Goal: Transaction & Acquisition: Purchase product/service

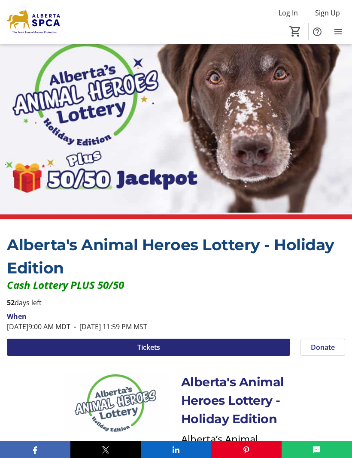
scroll to position [20, 0]
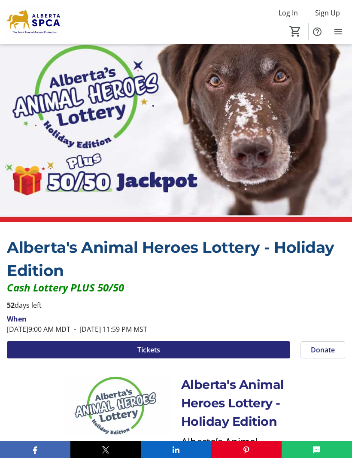
click at [278, 347] on span at bounding box center [148, 350] width 283 height 21
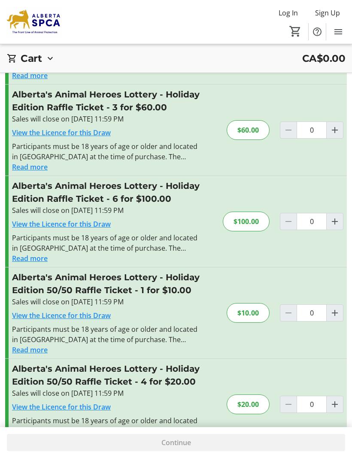
scroll to position [122, 0]
click at [338, 132] on mat-icon "Increment by one" at bounding box center [335, 130] width 10 height 10
type input "1"
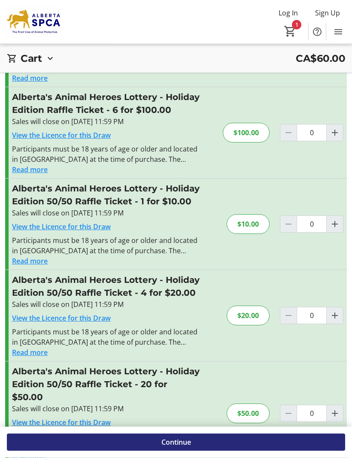
scroll to position [212, 0]
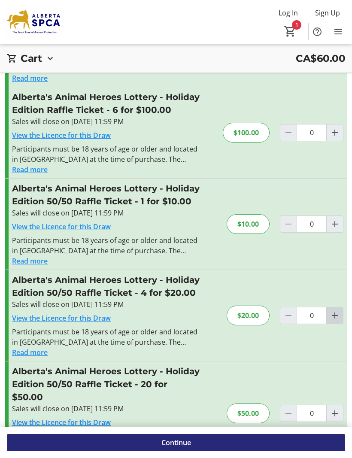
click at [339, 319] on mat-icon "Increment by one" at bounding box center [335, 316] width 10 height 10
type input "1"
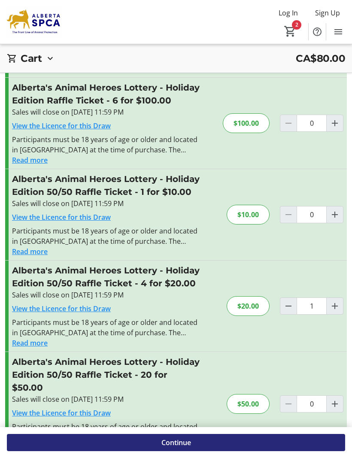
scroll to position [323, 0]
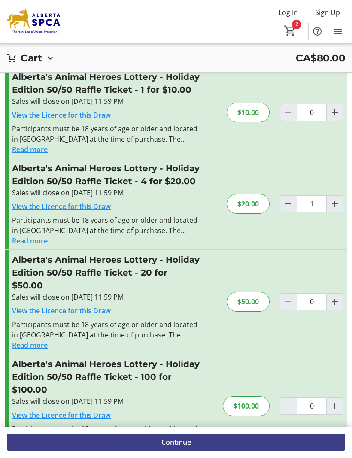
click at [332, 453] on span at bounding box center [176, 443] width 338 height 21
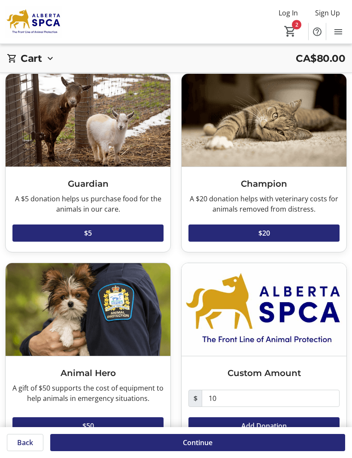
scroll to position [31, 0]
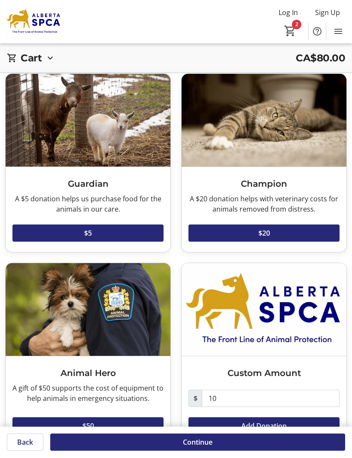
click at [335, 425] on span at bounding box center [264, 426] width 151 height 21
click at [337, 453] on span at bounding box center [197, 443] width 295 height 21
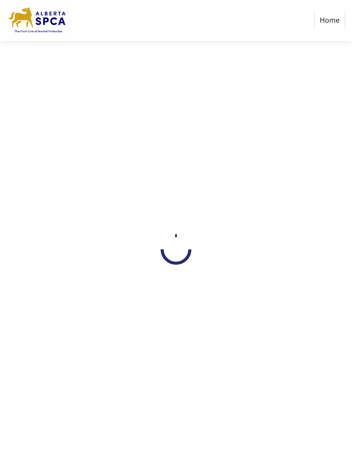
select select "CA"
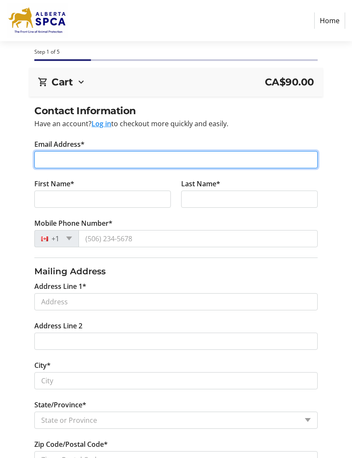
click at [51, 155] on input "Email Address*" at bounding box center [175, 159] width 283 height 17
type input "[EMAIL_ADDRESS][DOMAIN_NAME]"
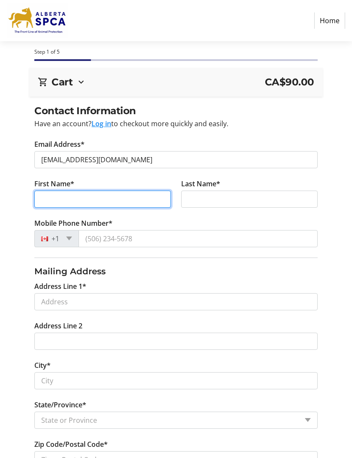
click at [52, 203] on input "First Name*" at bounding box center [102, 199] width 137 height 17
type input "[PERSON_NAME]"
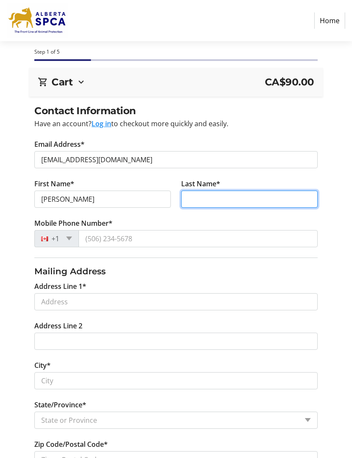
click at [243, 198] on input "Last Name*" at bounding box center [249, 199] width 137 height 17
type input "[PERSON_NAME]"
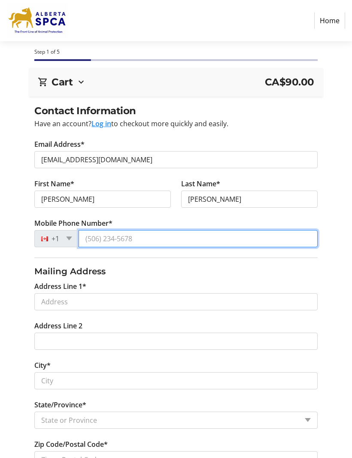
click at [223, 235] on input "Mobile Phone Number*" at bounding box center [198, 238] width 239 height 17
type input "[PHONE_NUMBER]"
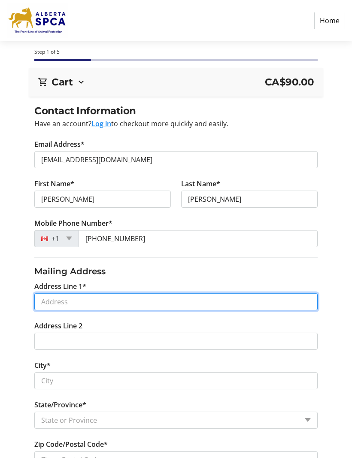
click at [46, 302] on input "Address Line 1*" at bounding box center [175, 301] width 283 height 17
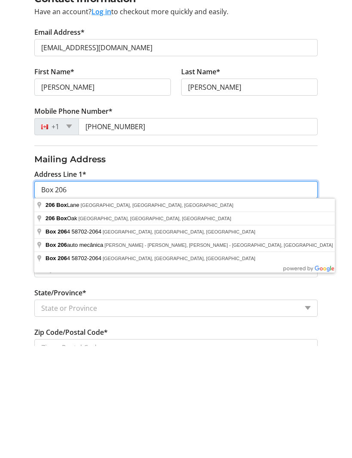
type input "Box 206"
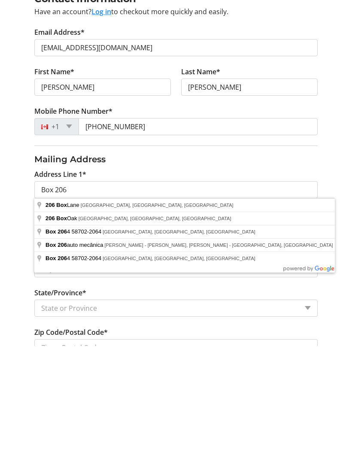
click at [341, 227] on div "Contact Information Have an account? Log in to checkout more quickly and easily…" at bounding box center [176, 341] width 352 height 475
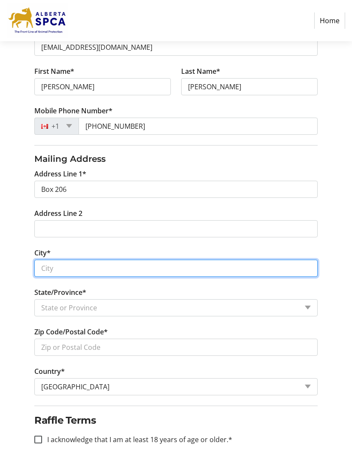
click at [50, 268] on input "City*" at bounding box center [175, 268] width 283 height 17
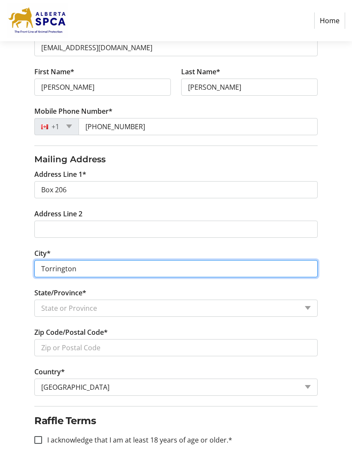
type input "Torrington"
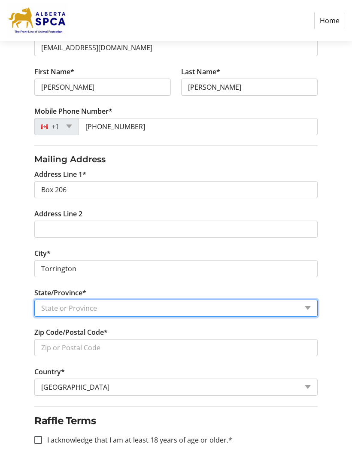
click at [50, 311] on select "State or Province State or Province [GEOGRAPHIC_DATA] [GEOGRAPHIC_DATA] [GEOGRA…" at bounding box center [175, 308] width 283 height 17
select select "AB"
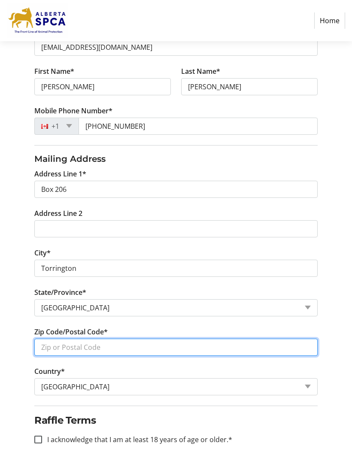
click at [47, 348] on input "Zip Code/Postal Code*" at bounding box center [175, 347] width 283 height 17
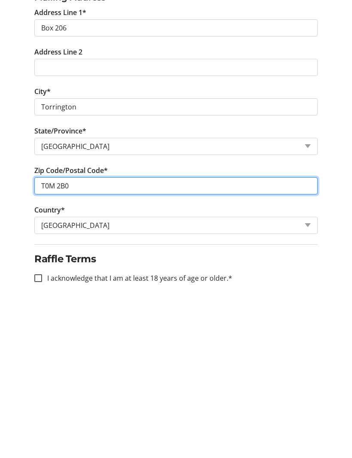
scroll to position [158, 0]
type input "T0M 2B0"
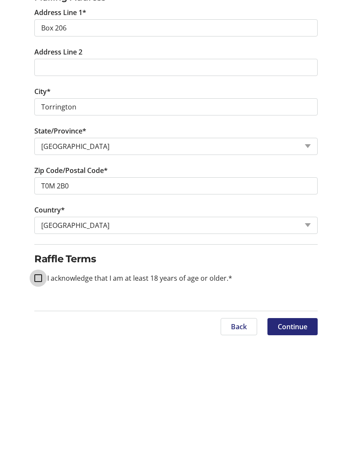
click at [36, 390] on input "I acknowledge that I am at least 18 years of age or older.*" at bounding box center [38, 394] width 8 height 8
checkbox input "true"
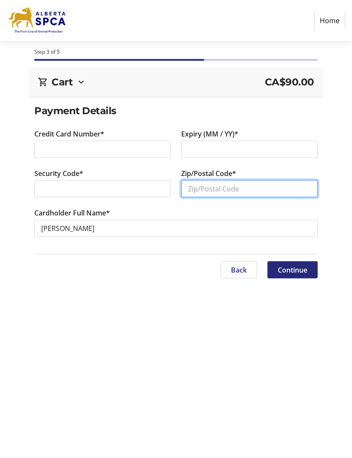
click at [263, 186] on input "Zip/Postal Code*" at bounding box center [249, 188] width 137 height 17
type input "T0M 2B0"
click at [308, 270] on span at bounding box center [293, 270] width 50 height 21
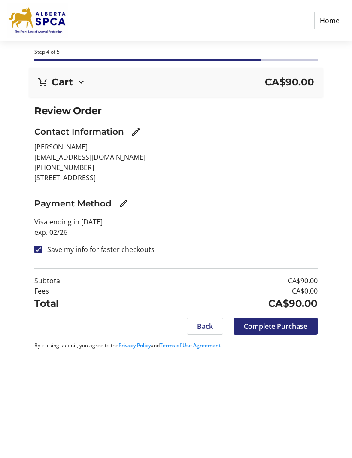
click at [300, 327] on span "Complete Purchase" at bounding box center [276, 326] width 64 height 10
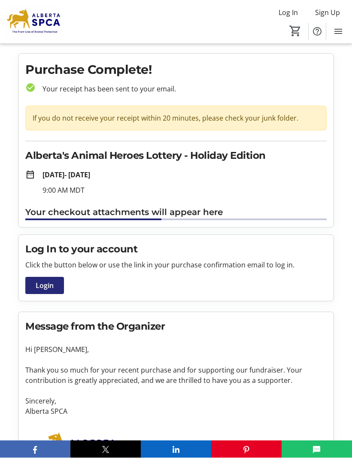
scroll to position [0, 0]
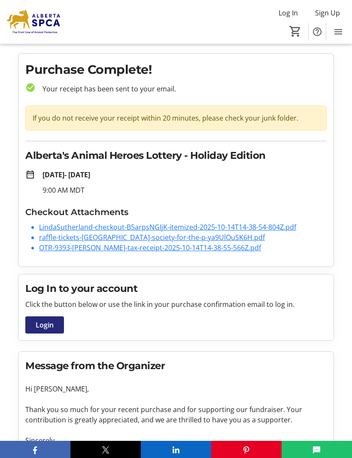
click at [291, 231] on link "LindaSutherland-checkout-B5arpsNGIjK-itemized-2025-10-14T14-38-54-804Z.pdf" at bounding box center [167, 226] width 257 height 9
